Goal: Task Accomplishment & Management: Manage account settings

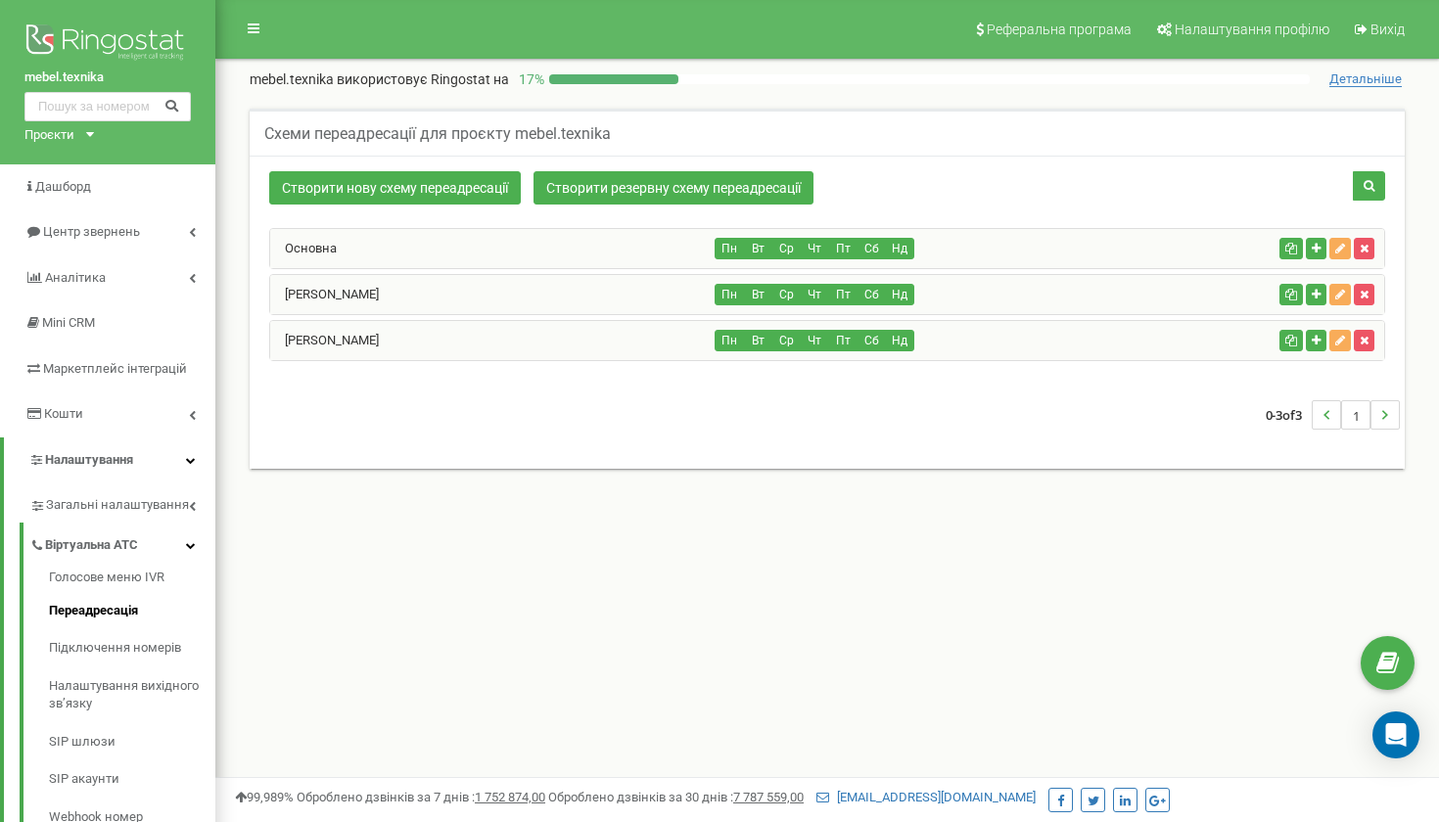
click at [369, 268] on div "Основна" at bounding box center [492, 248] width 445 height 39
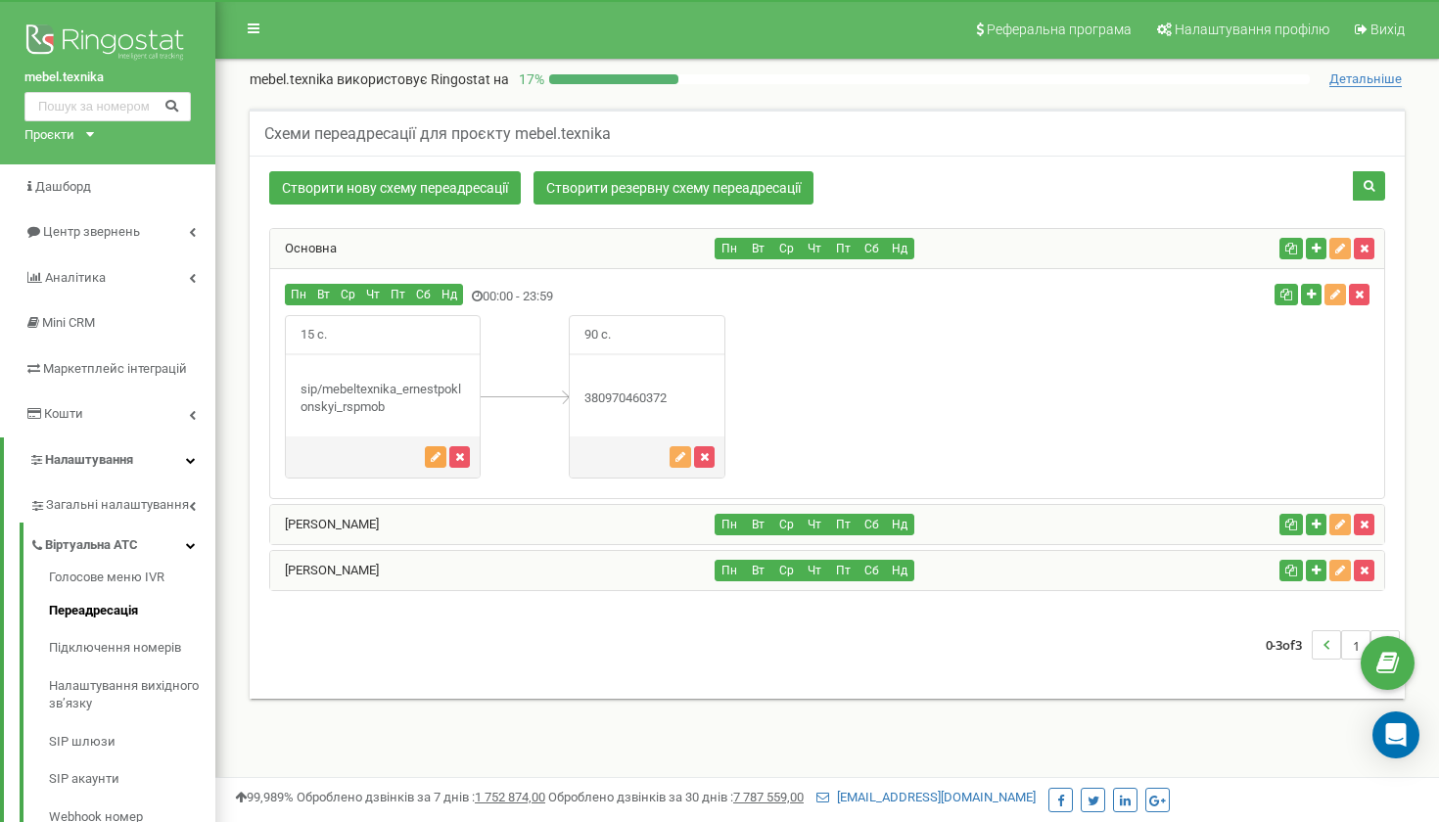
click at [434, 463] on icon "button" at bounding box center [436, 457] width 10 height 12
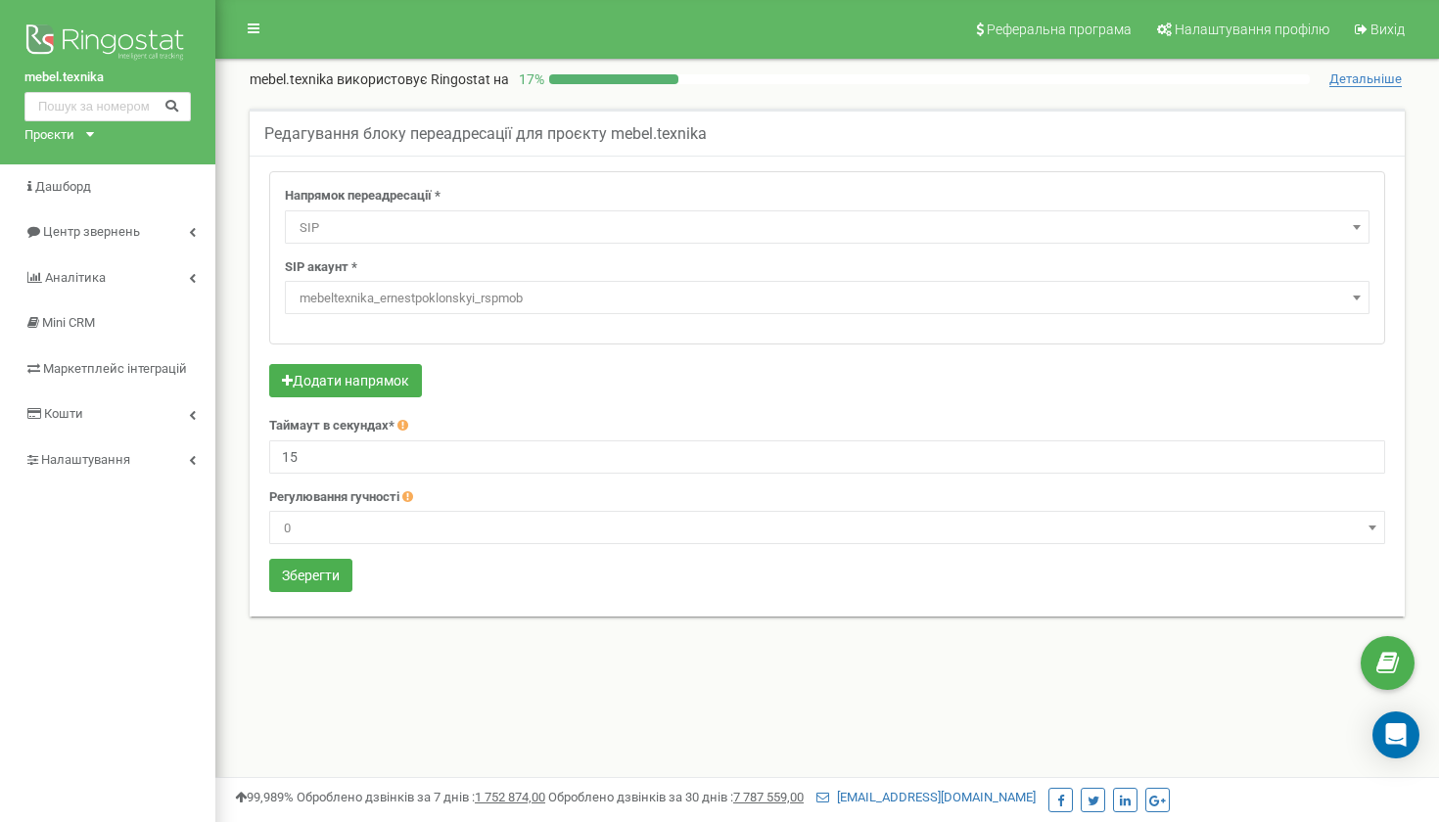
select select "SIP"
click at [321, 474] on input "15" at bounding box center [827, 456] width 1116 height 33
type input "1"
type input "30"
click at [314, 597] on form "Напрямок переадресації * Не використовувати Голосова пошта IVR Webhook номер пе…" at bounding box center [827, 384] width 1116 height 426
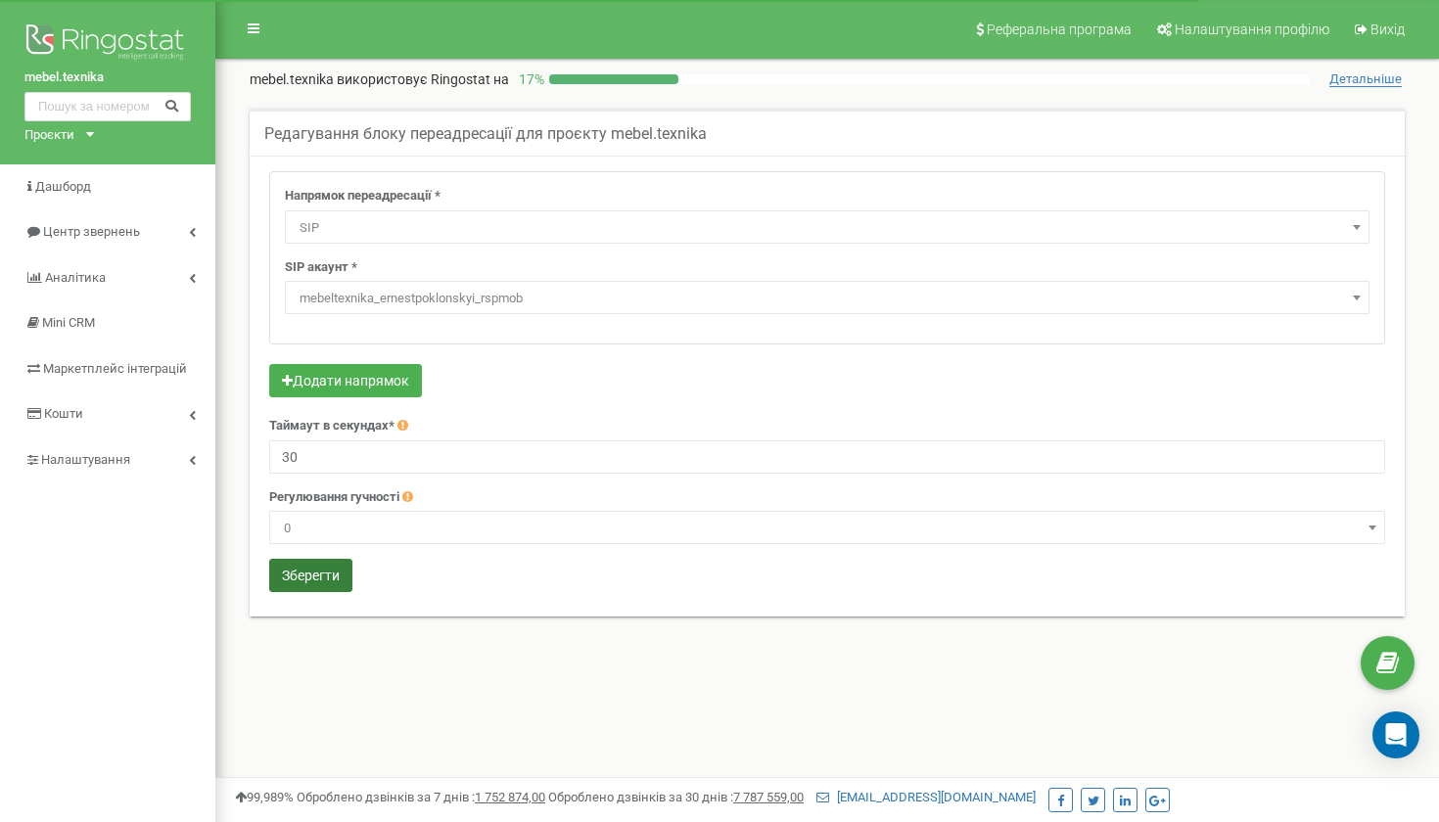
click at [317, 592] on button "Зберегти" at bounding box center [310, 575] width 83 height 33
select select "SIP"
select select "mebeltexnika_fomin_mob"
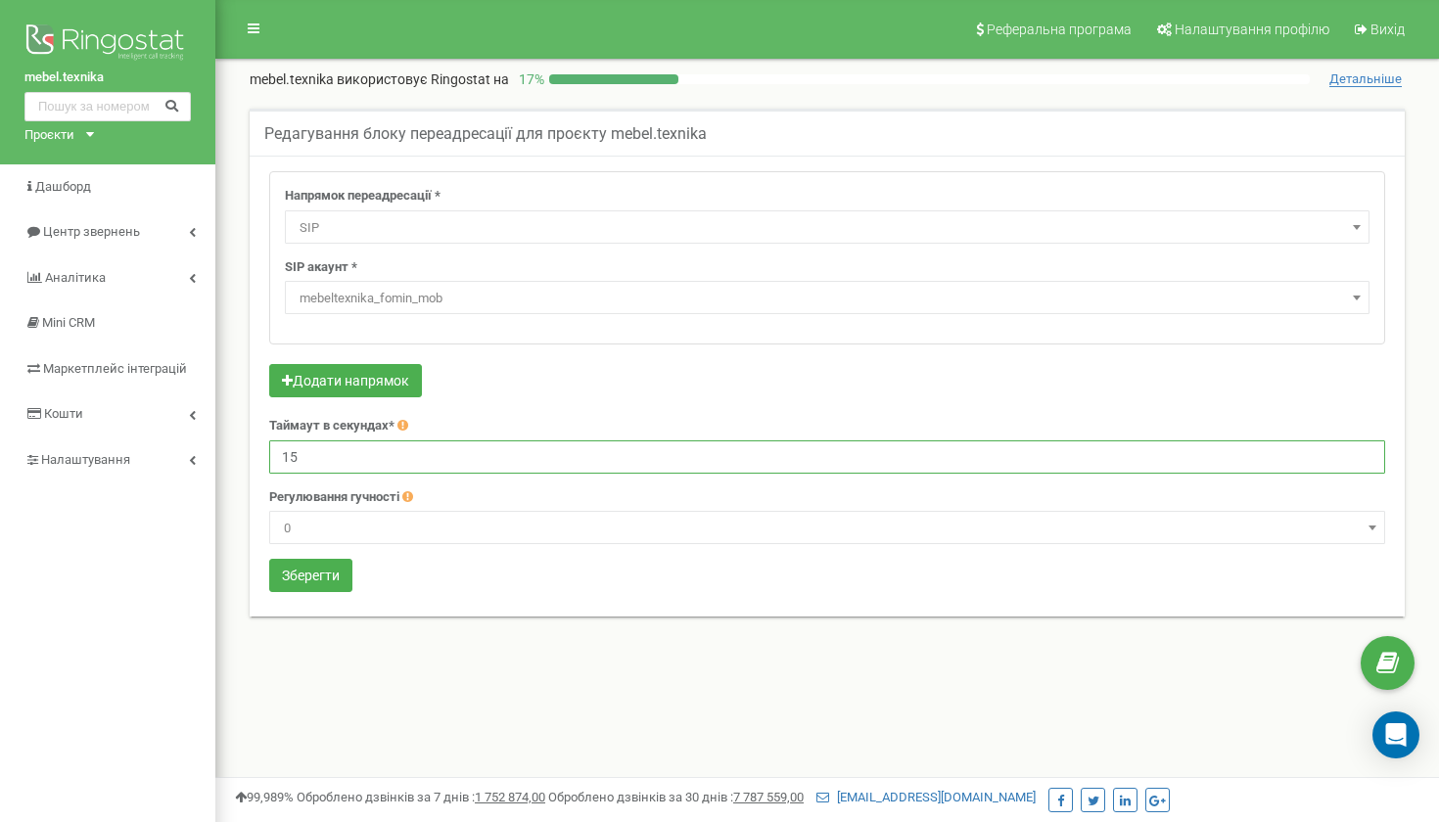
click at [306, 474] on input "15" at bounding box center [827, 456] width 1116 height 33
type input "1"
type input "30"
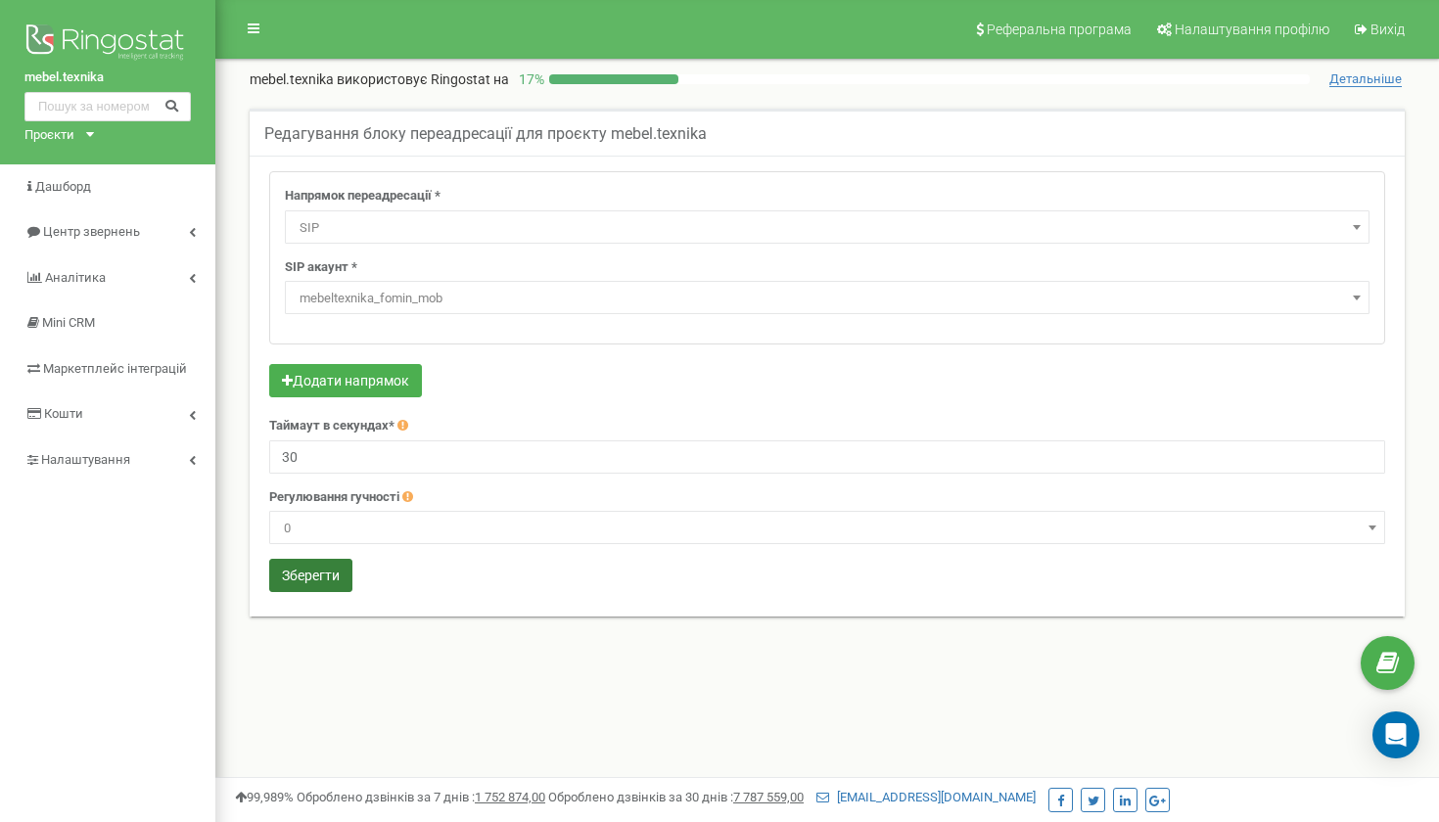
click at [311, 592] on button "Зберегти" at bounding box center [310, 575] width 83 height 33
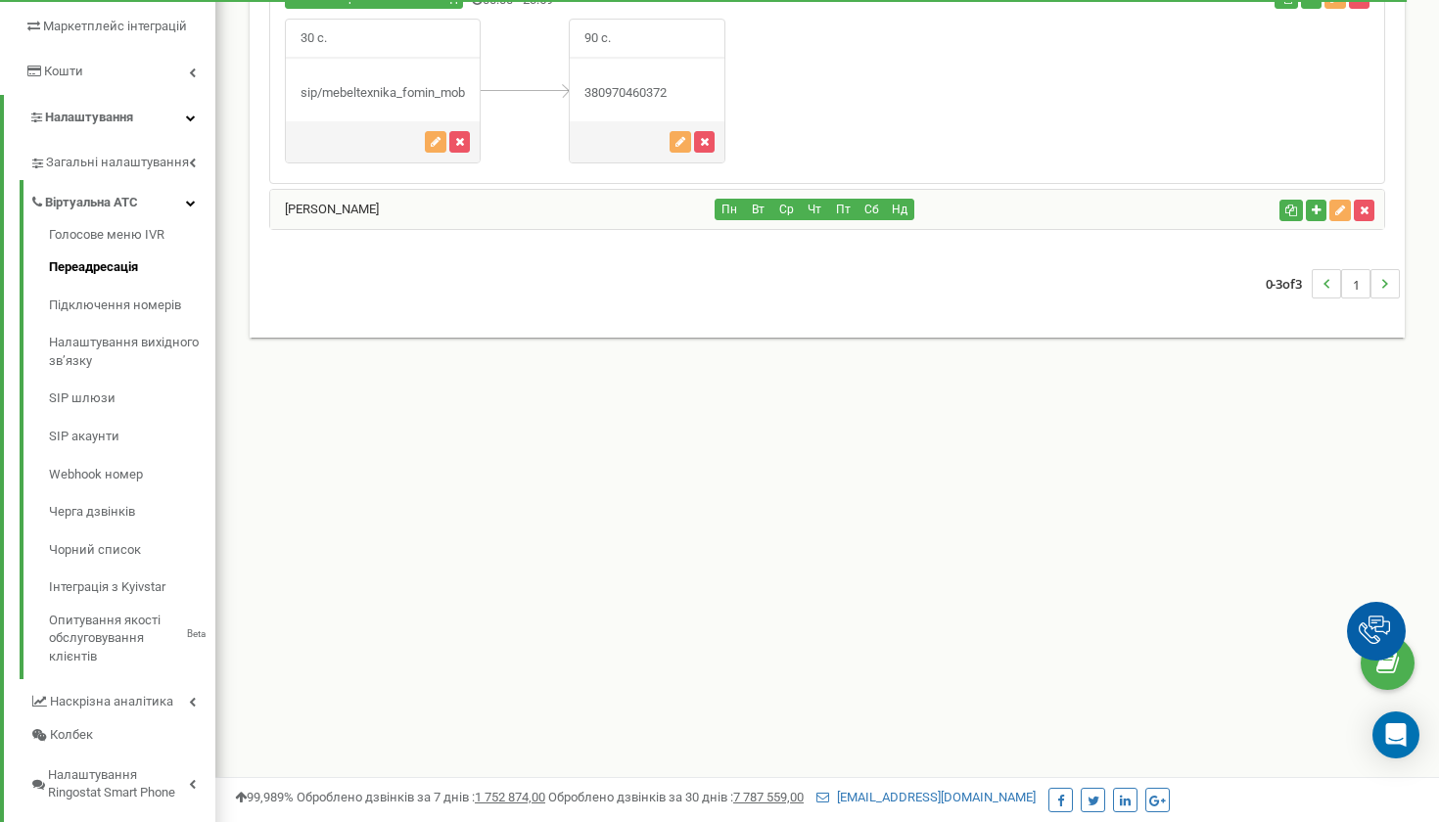
scroll to position [343, 0]
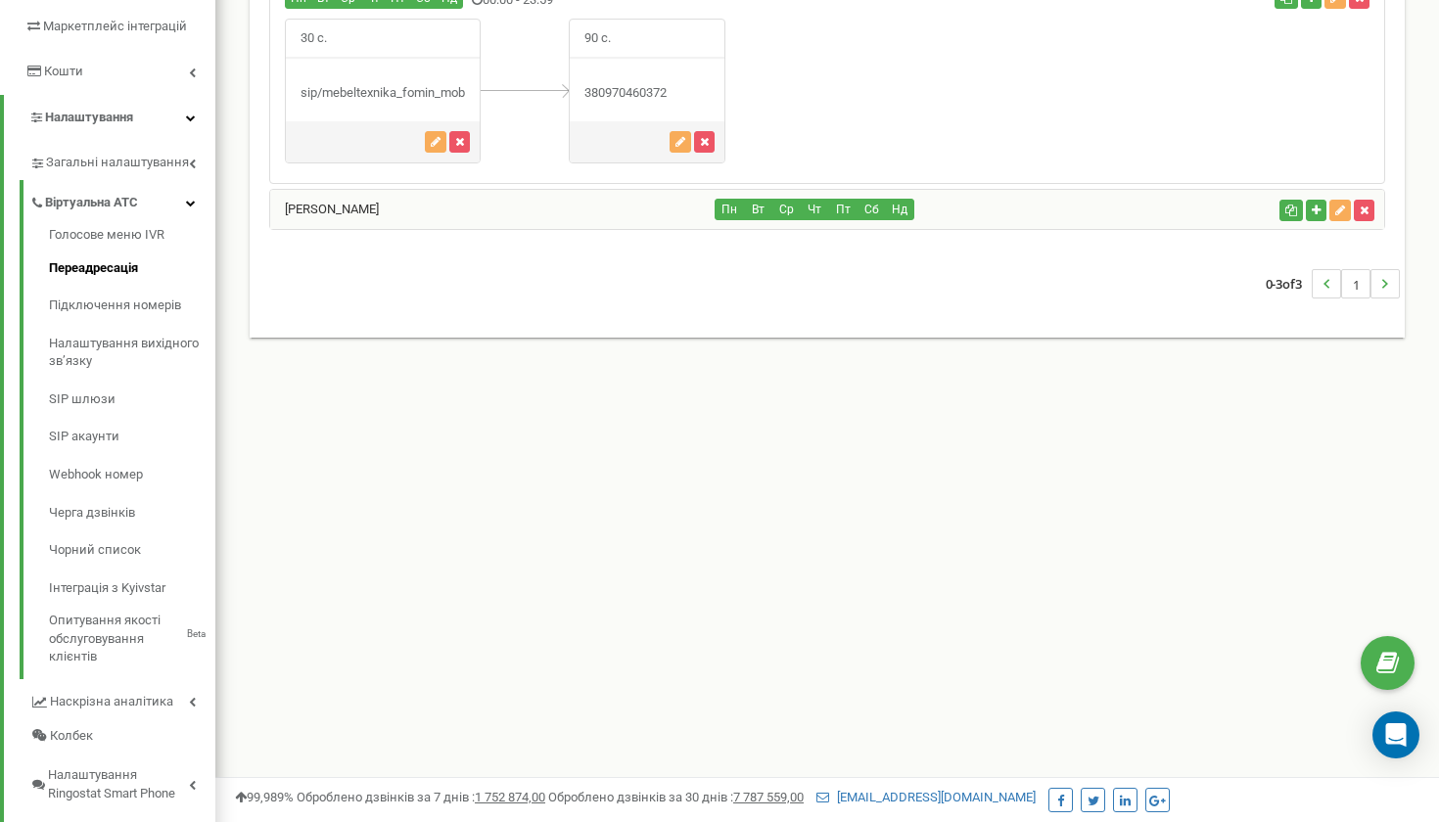
click at [363, 229] on div "[PERSON_NAME]" at bounding box center [492, 209] width 445 height 39
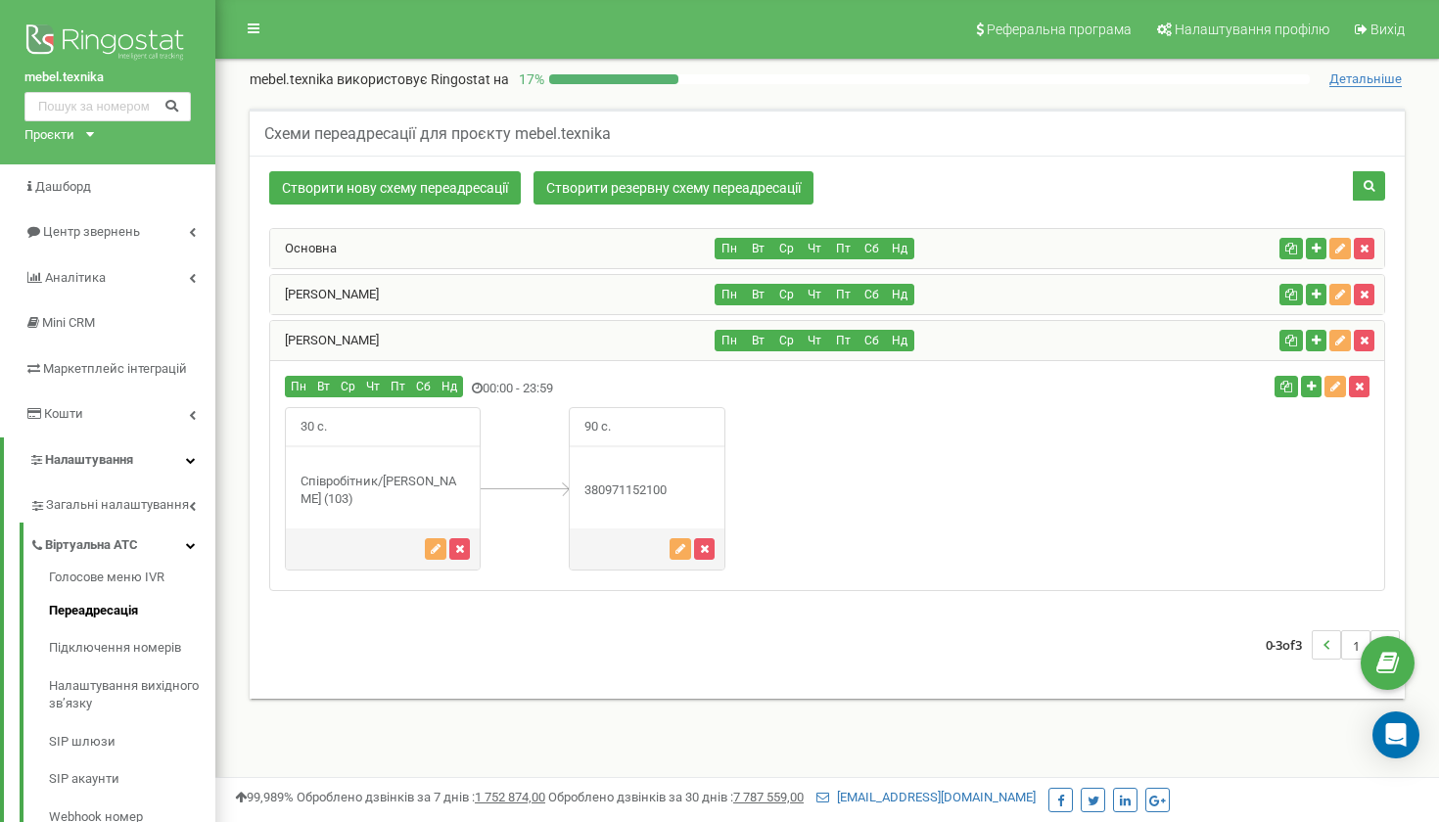
scroll to position [0, 0]
